Goal: Transaction & Acquisition: Purchase product/service

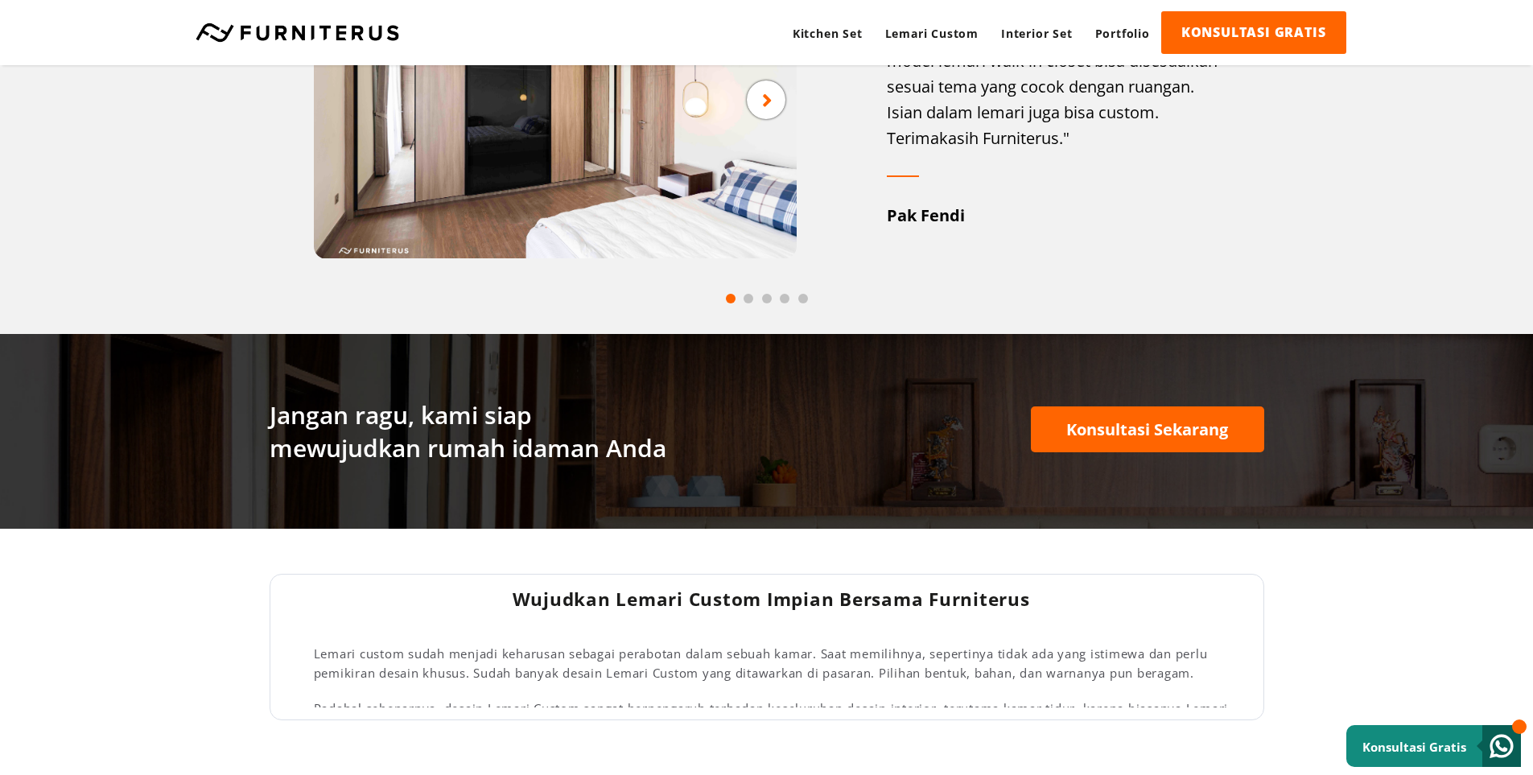
scroll to position [2279, 0]
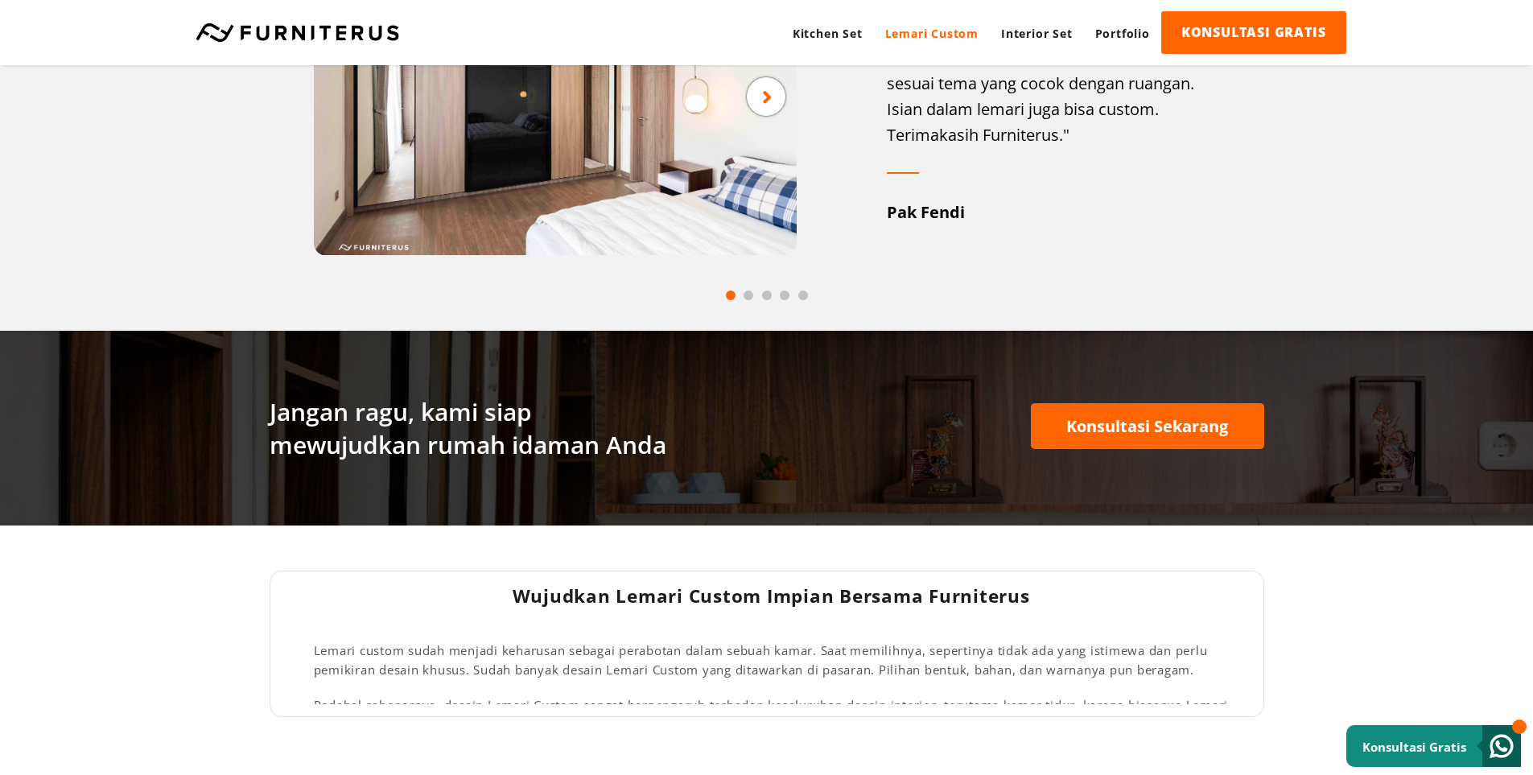
click at [940, 35] on link "Lemari Custom" at bounding box center [932, 33] width 116 height 44
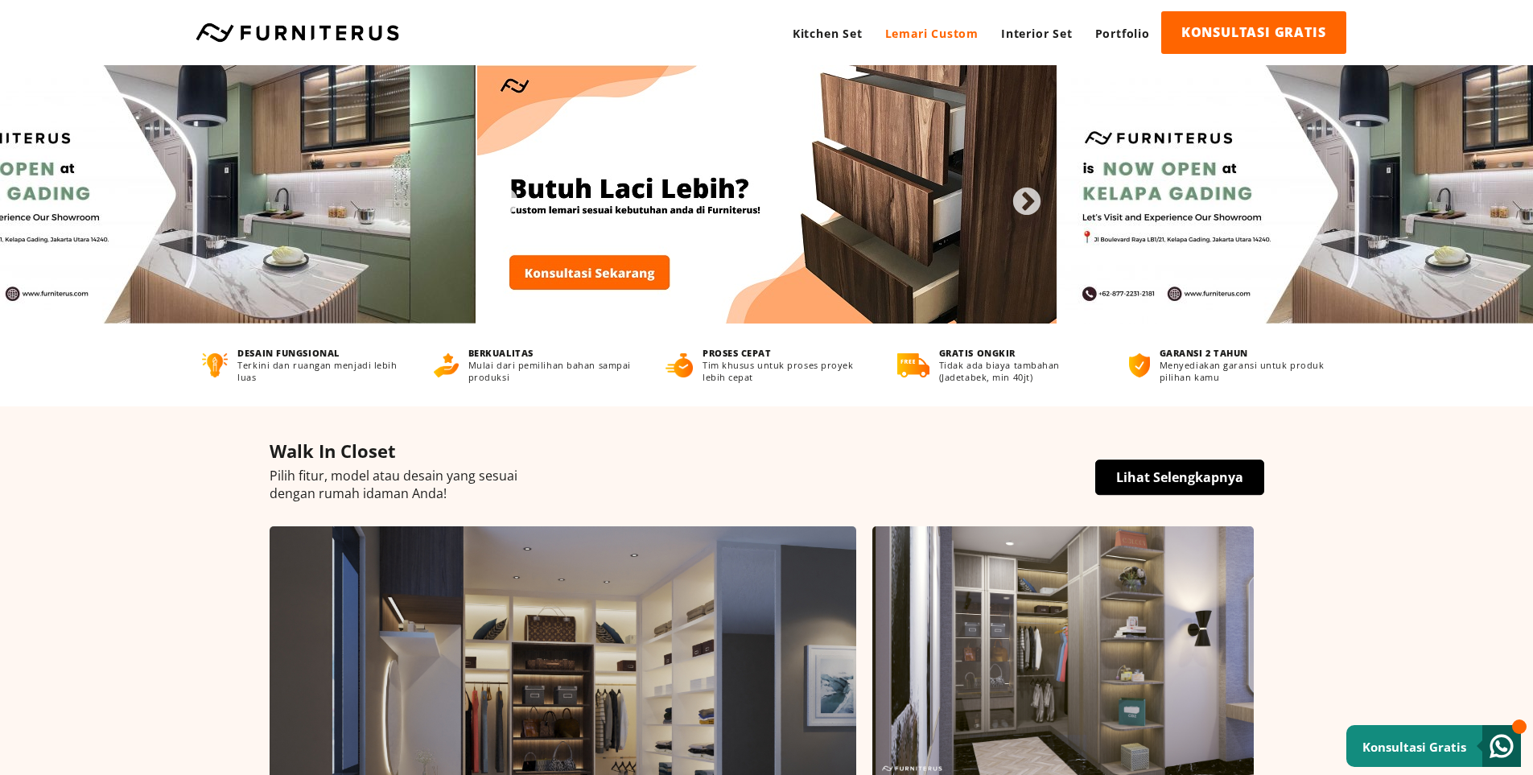
click at [966, 31] on link "Lemari Custom" at bounding box center [932, 33] width 116 height 44
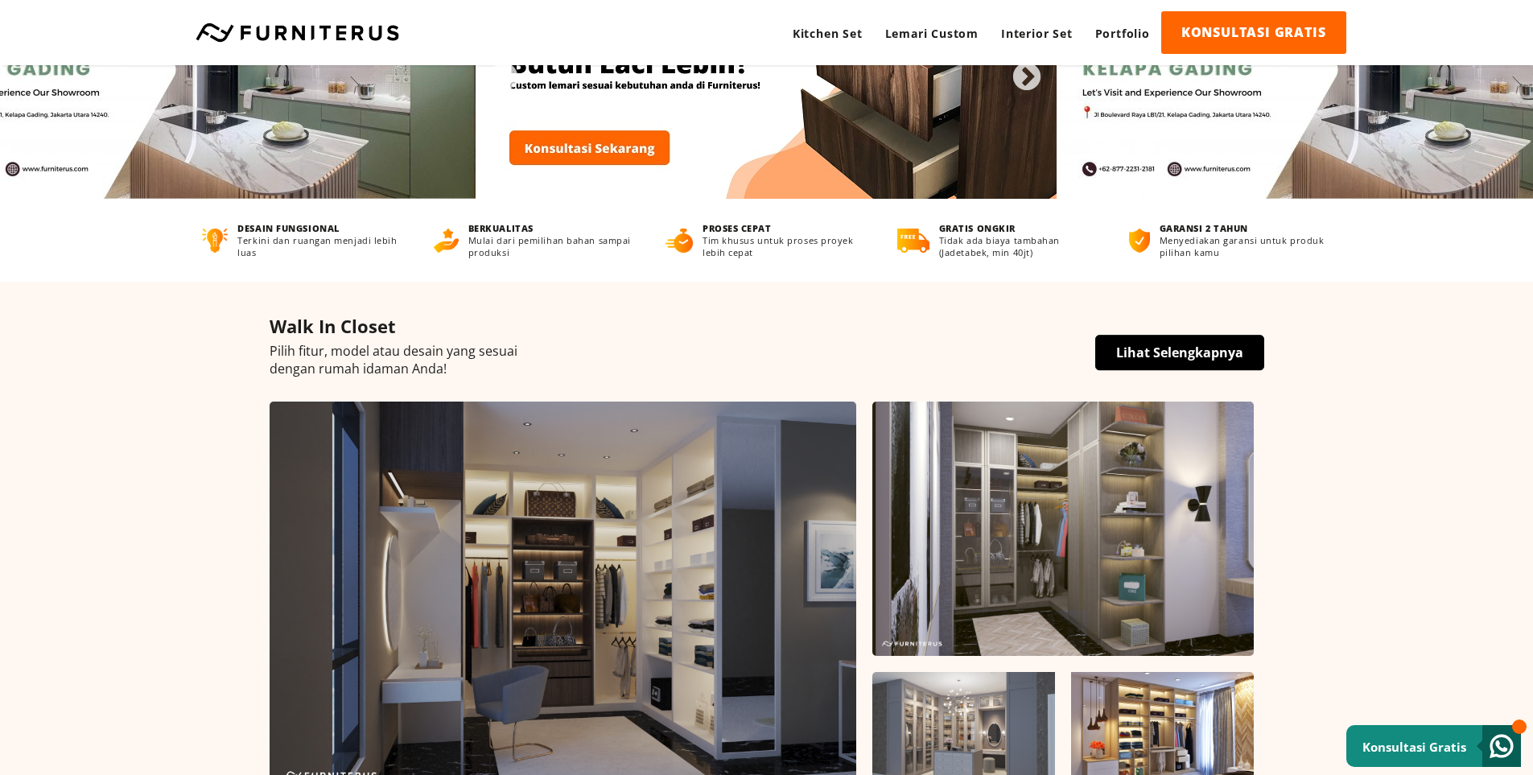
scroll to position [402, 0]
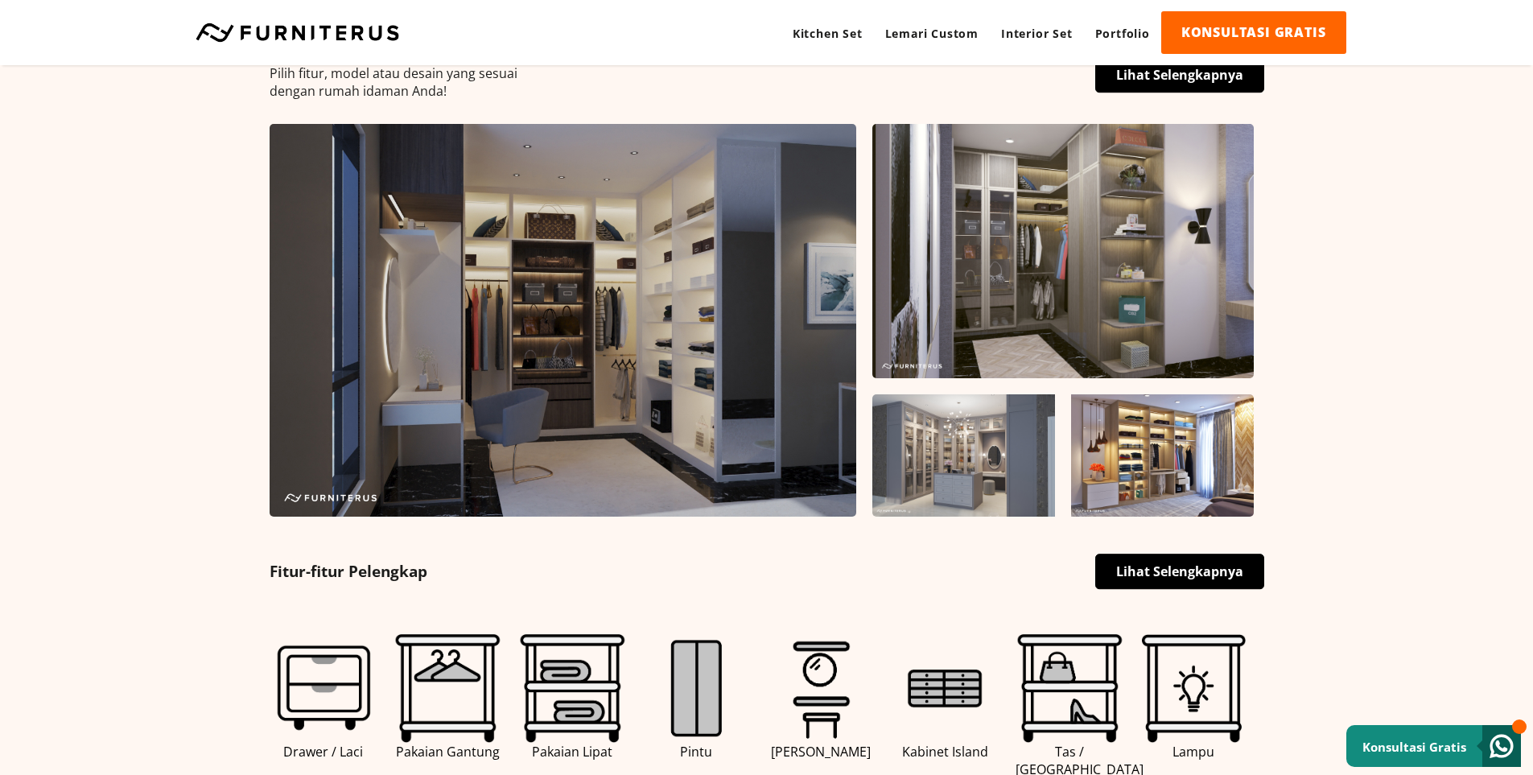
click at [652, 316] on img at bounding box center [563, 320] width 587 height 393
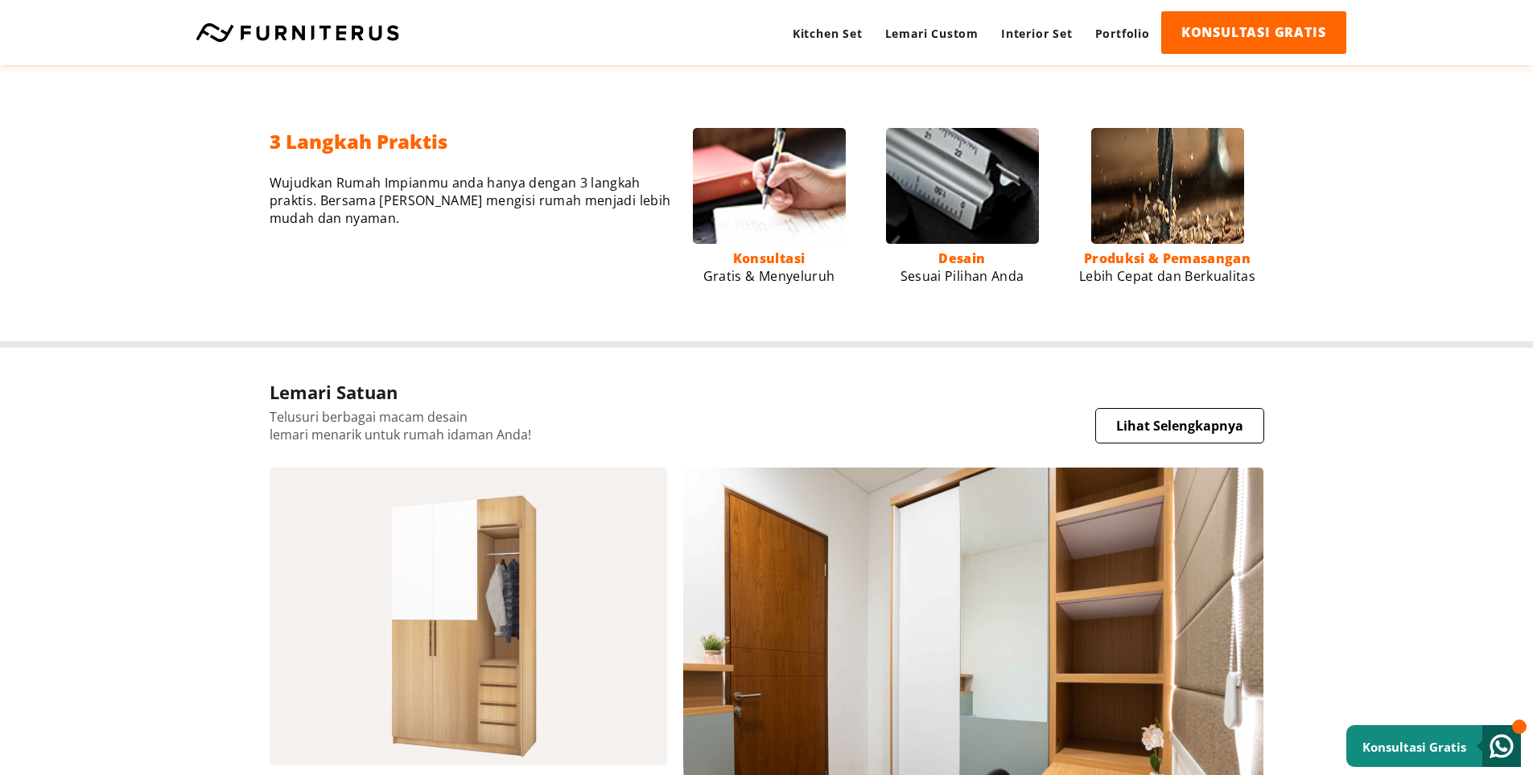
scroll to position [1073, 0]
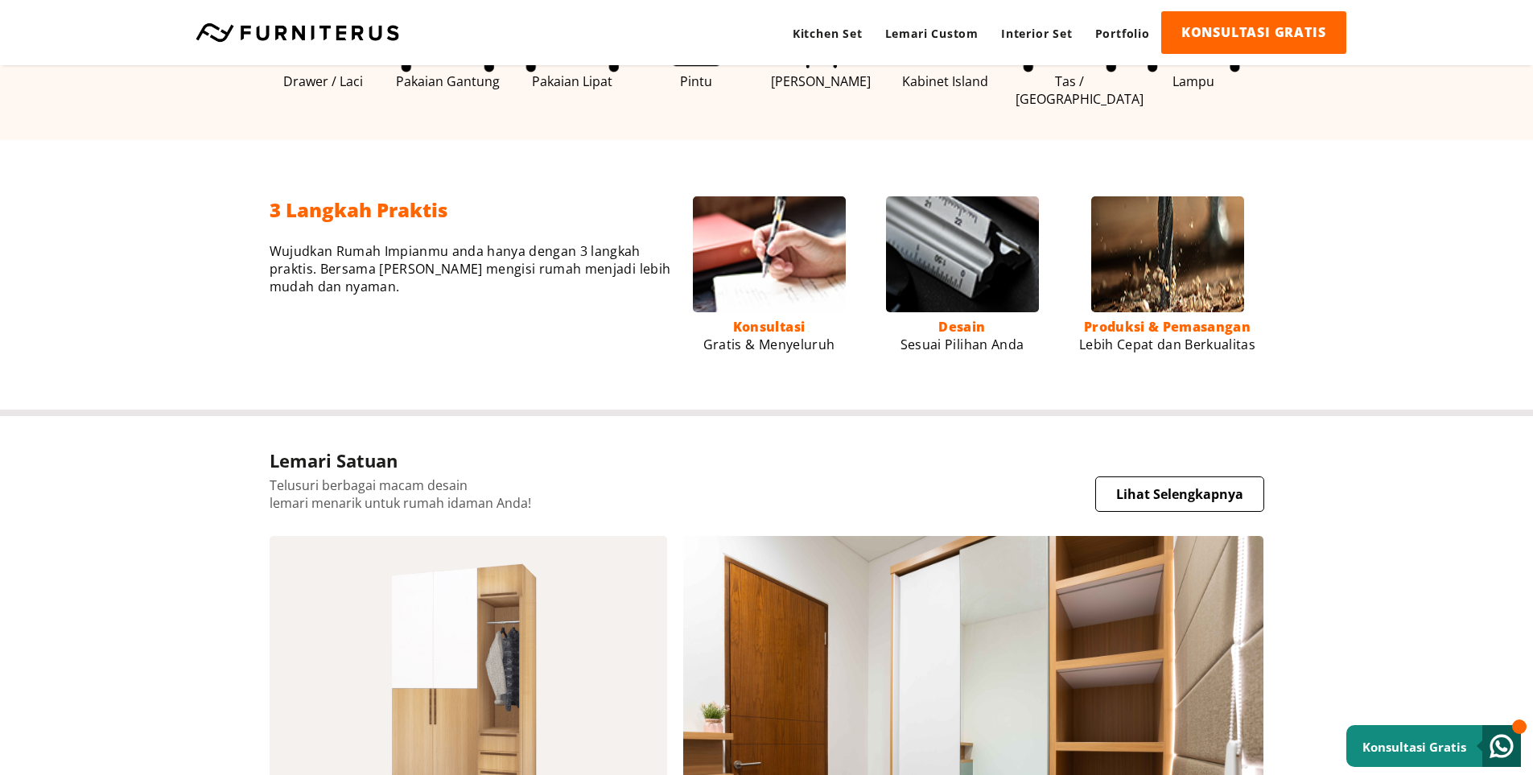
click at [410, 484] on p "Telusuri berbagai macam desain lemari menarik untuk rumah idaman Anda!" at bounding box center [767, 493] width 994 height 35
click at [424, 564] on img at bounding box center [468, 685] width 397 height 299
click at [1142, 498] on link "Lihat Selengkapnya" at bounding box center [1179, 493] width 169 height 35
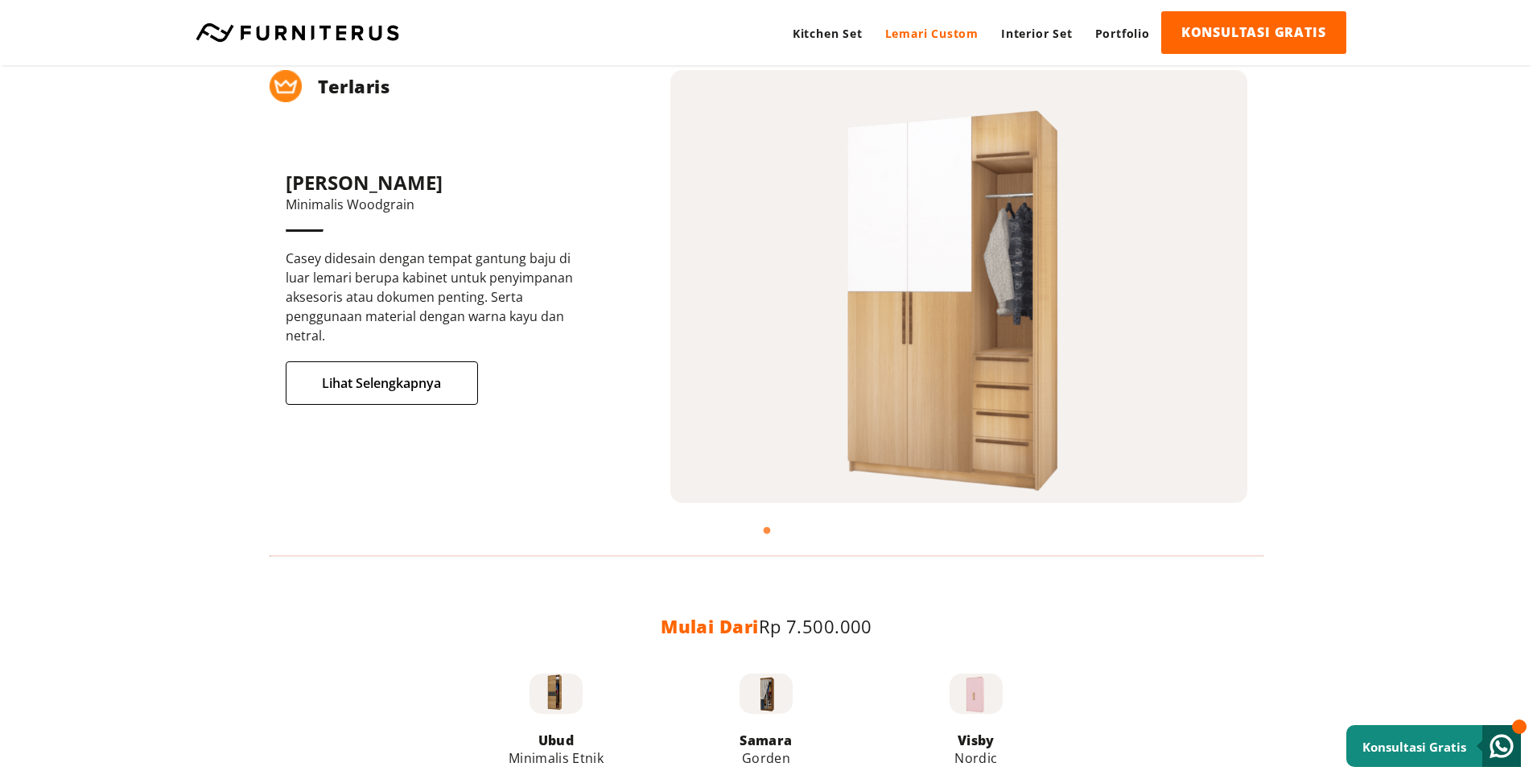
scroll to position [268, 0]
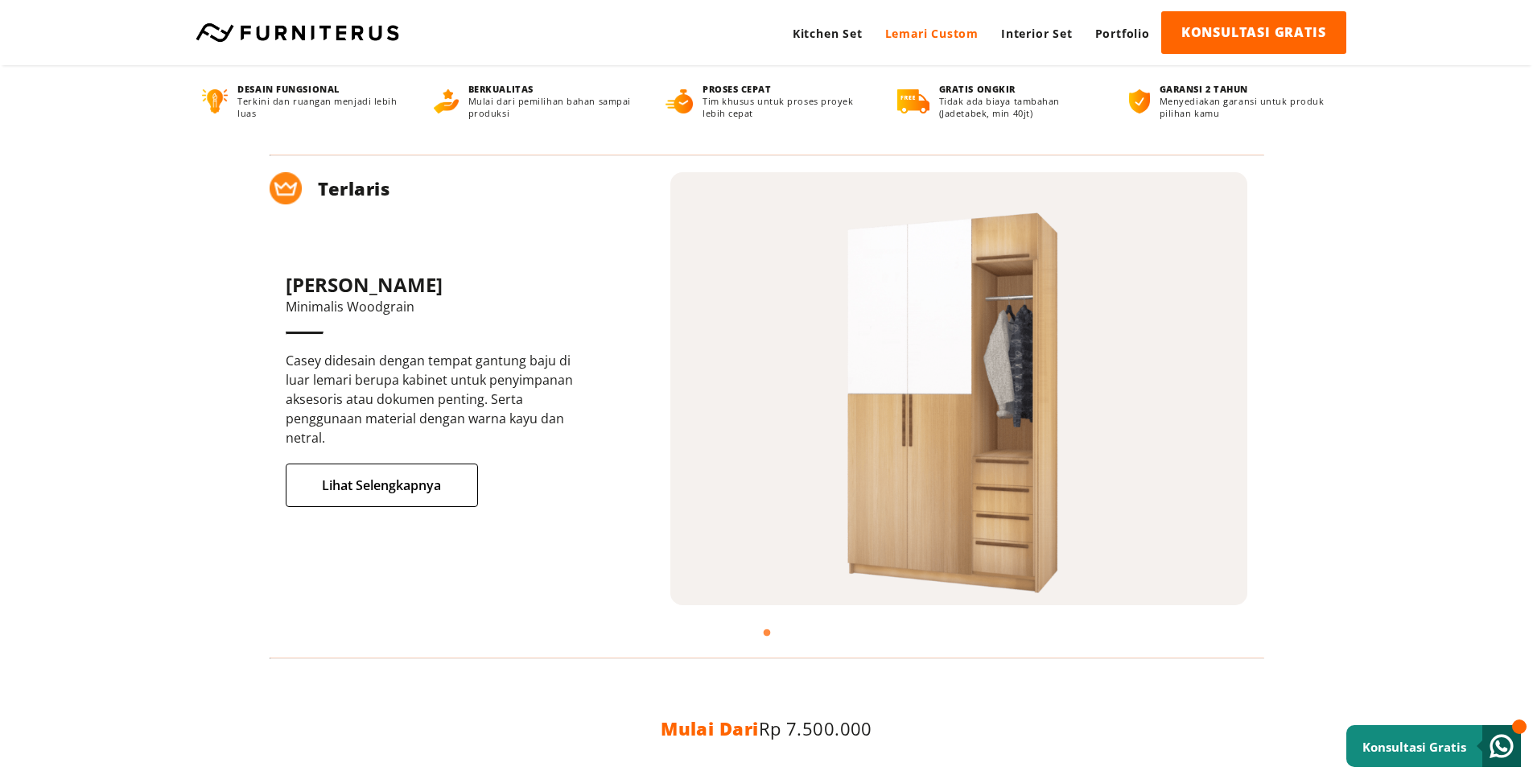
click at [425, 448] on div "Casey Minimalis Woodgrain Casey didesain dengan tempat gantung baju di luar lem…" at bounding box center [478, 389] width 385 height 236
click at [425, 471] on link "Lihat Selengkapnya" at bounding box center [382, 484] width 192 height 43
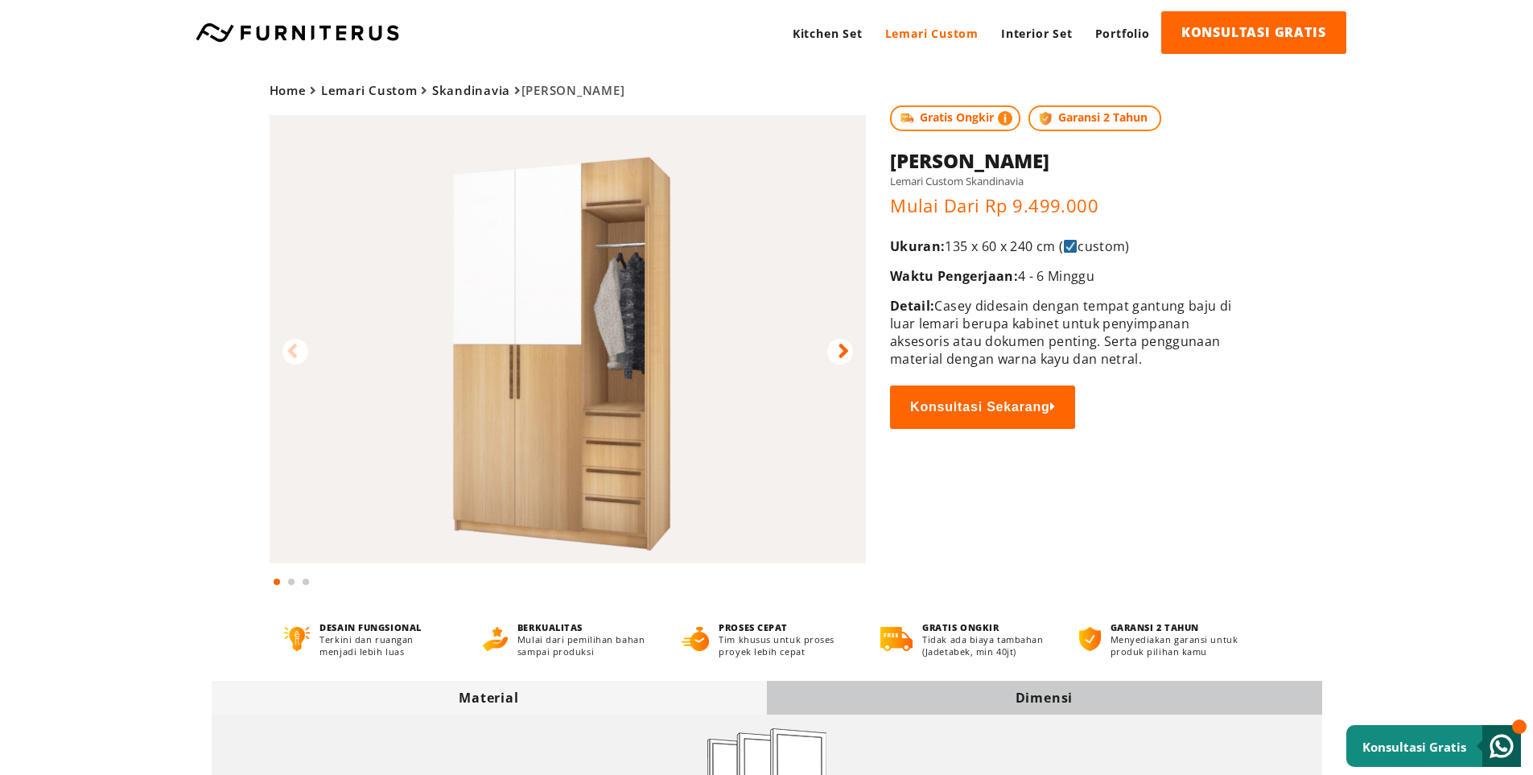
click at [1071, 246] on img at bounding box center [1070, 246] width 13 height 13
